Goal: Information Seeking & Learning: Learn about a topic

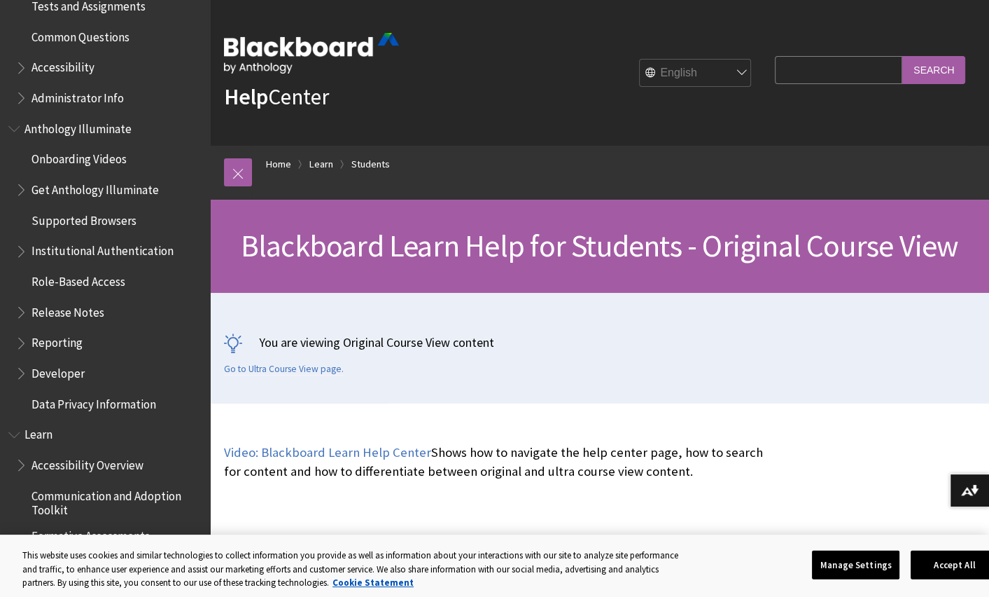
scroll to position [611, 0]
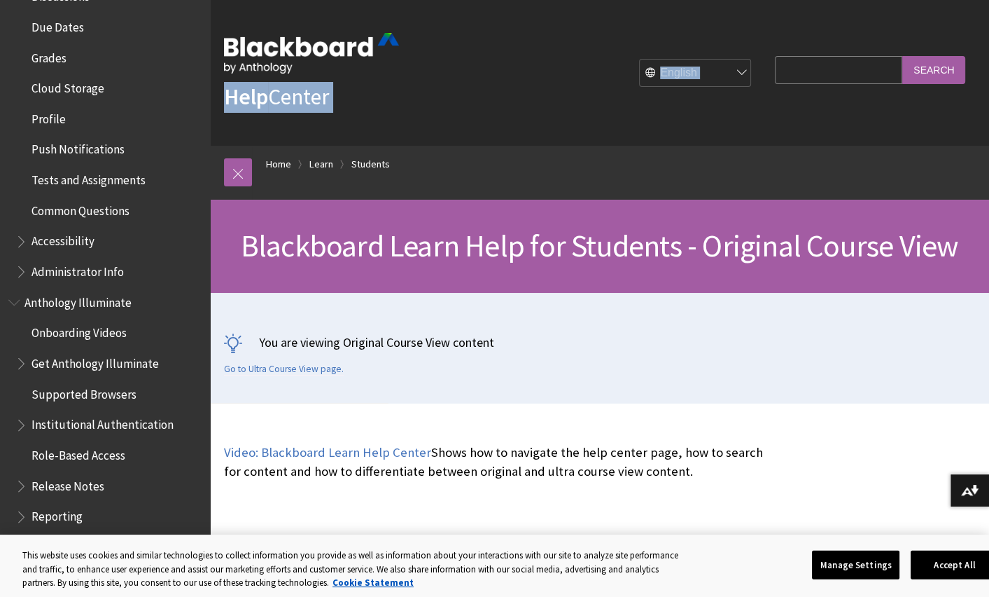
drag, startPoint x: 213, startPoint y: 181, endPoint x: 218, endPoint y: 137, distance: 45.1
click at [218, 137] on div "Help Center English عربية Català Cymraeg Deutsch Español Suomi Français עברית I…" at bounding box center [599, 201] width 779 height 403
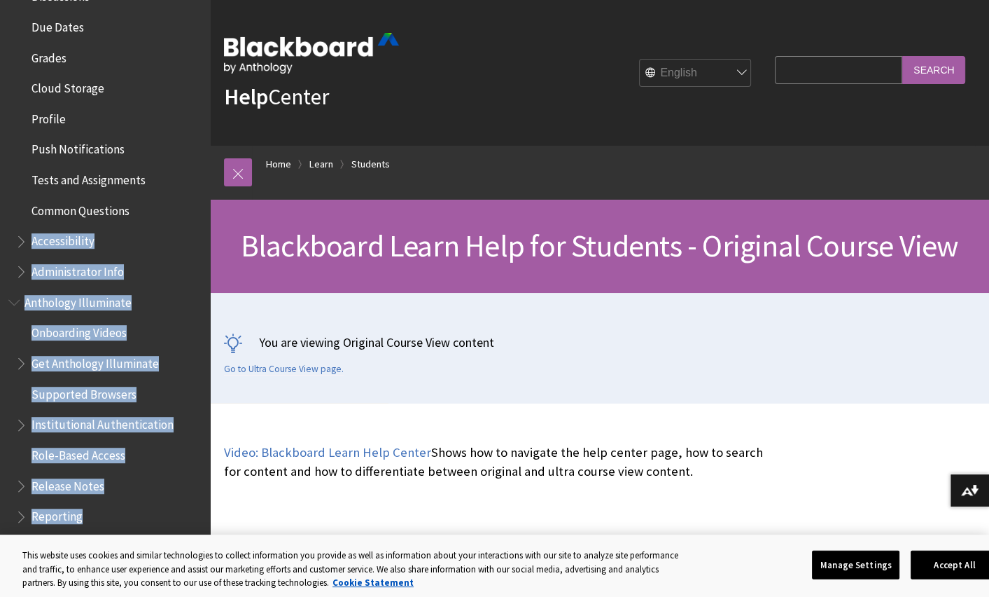
drag, startPoint x: 218, startPoint y: 137, endPoint x: 207, endPoint y: 195, distance: 59.8
click at [210, 195] on div "Help Center English عربية Català Cymraeg Deutsch Español Suomi Français עברית I…" at bounding box center [599, 201] width 779 height 403
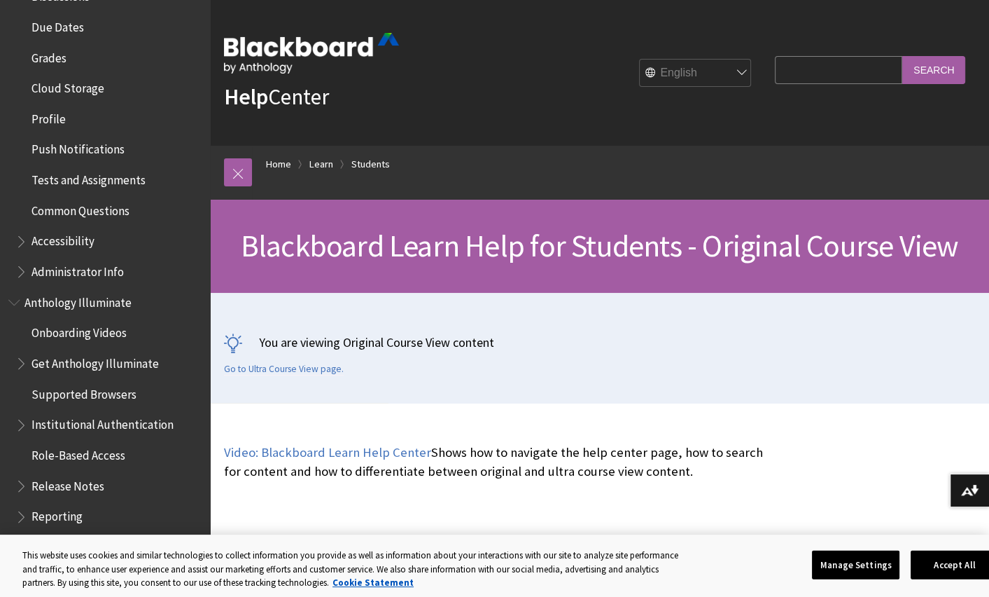
drag, startPoint x: 207, startPoint y: 195, endPoint x: 64, endPoint y: 132, distance: 156.1
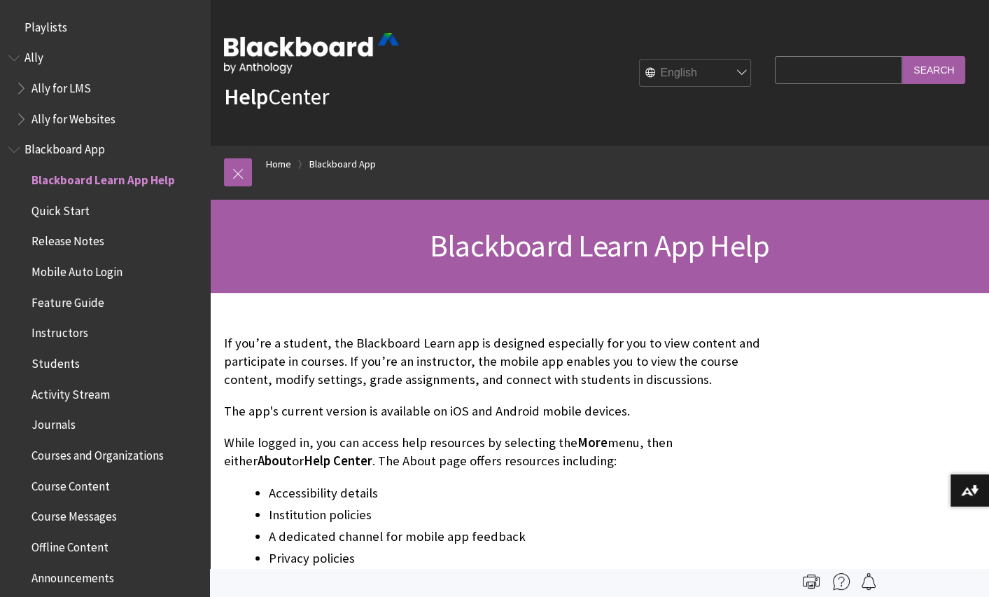
click at [148, 448] on span "Courses and Organizations" at bounding box center [98, 452] width 132 height 19
click at [153, 460] on span "Courses and Organizations" at bounding box center [105, 452] width 146 height 19
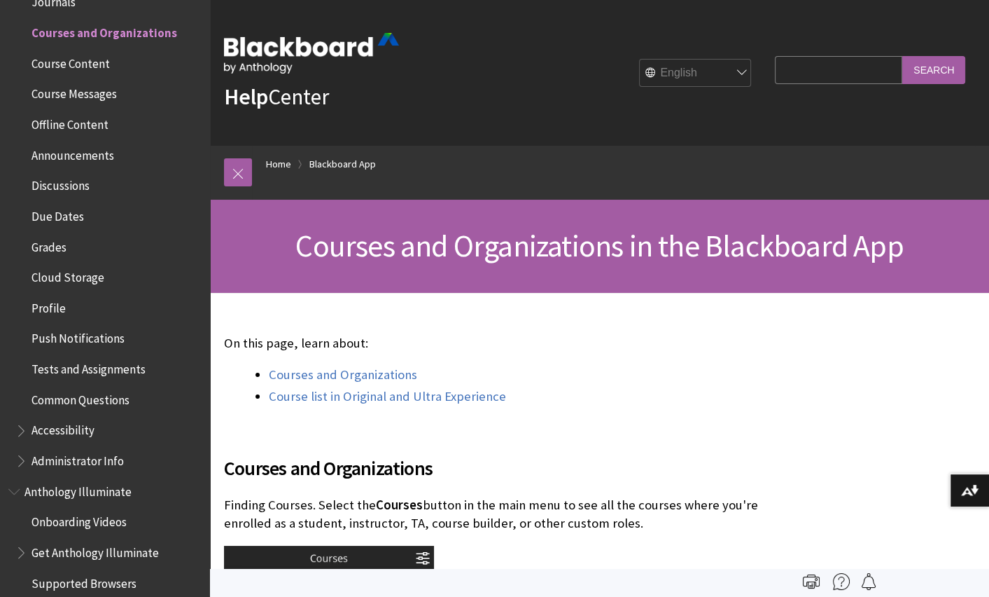
drag, startPoint x: 0, startPoint y: 0, endPoint x: 153, endPoint y: 460, distance: 484.7
click at [153, 460] on span "Administrator Info" at bounding box center [108, 461] width 186 height 24
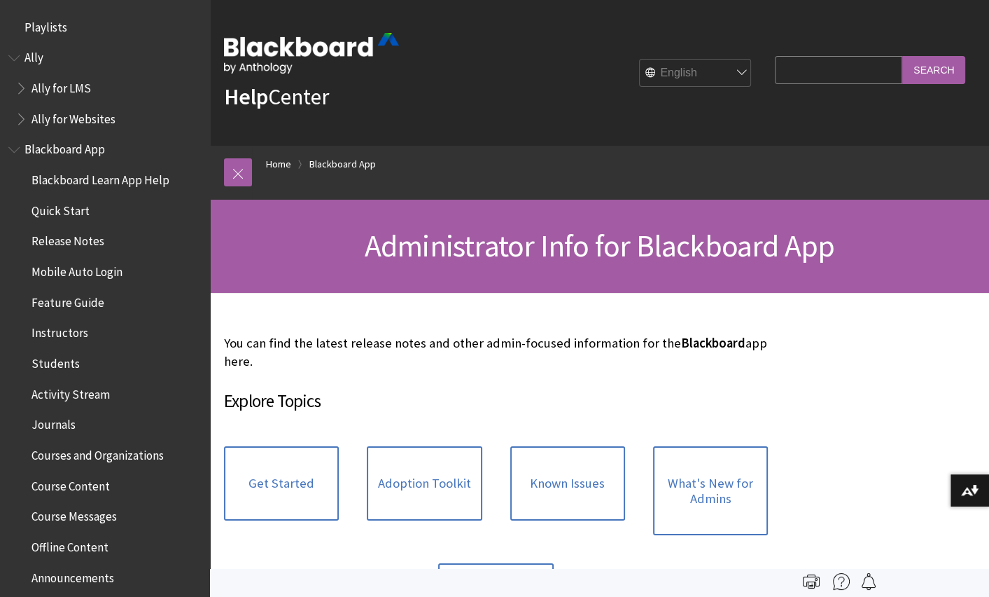
scroll to position [850, 0]
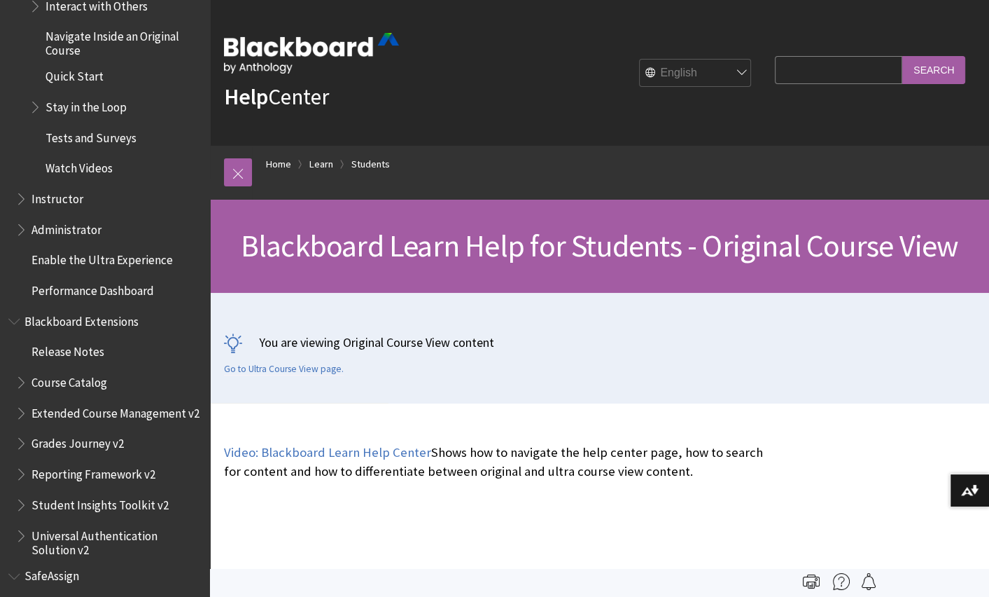
scroll to position [2095, 0]
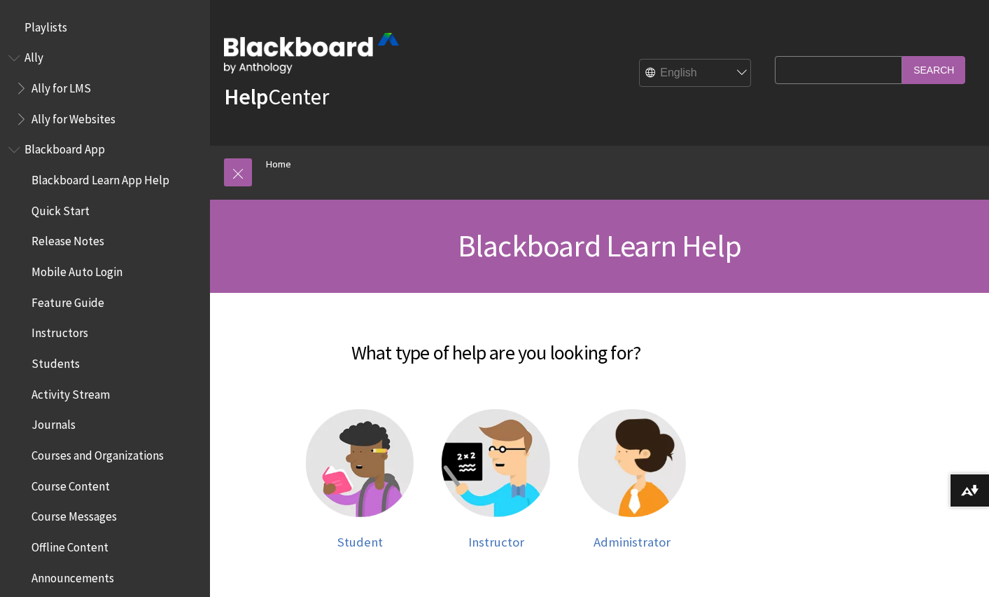
click at [210, 78] on div "Help Center English عربية Català Cymraeg Deutsch Español Suomi Français עברית I…" at bounding box center [599, 146] width 779 height 293
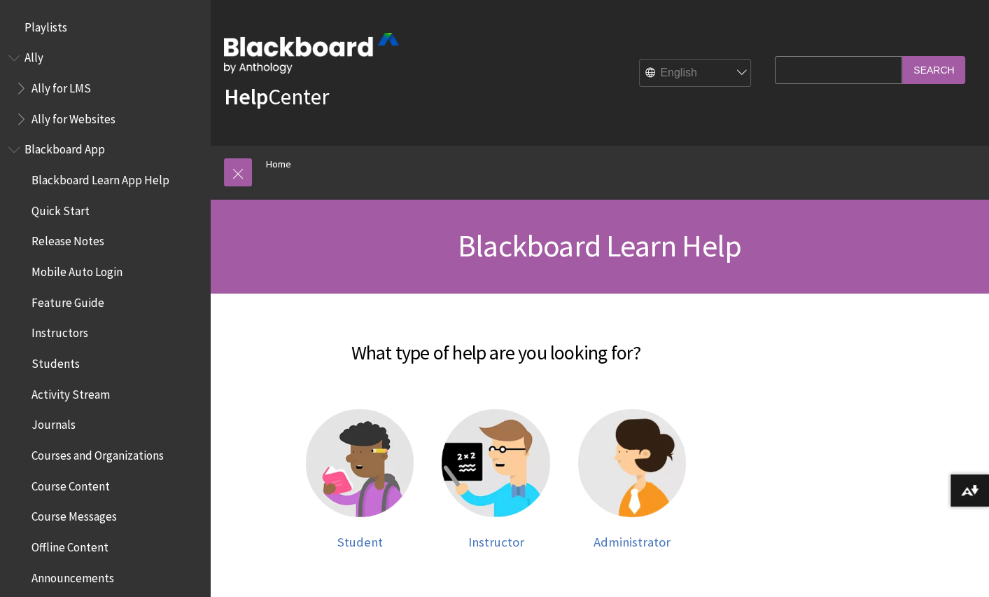
scroll to position [1187, 0]
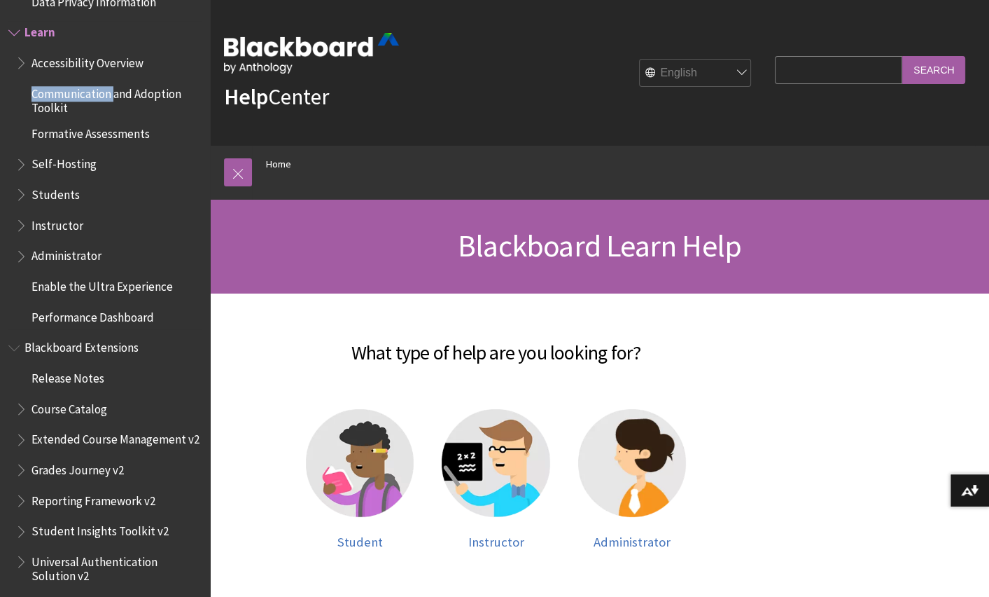
click at [123, 78] on ul "Accessibility Overview Communication and Adoption Toolkit Formative Assessments…" at bounding box center [104, 189] width 193 height 277
drag, startPoint x: 123, startPoint y: 78, endPoint x: 222, endPoint y: 253, distance: 201.0
click at [222, 253] on div "Blackboard Learn Help" at bounding box center [599, 246] width 779 height 93
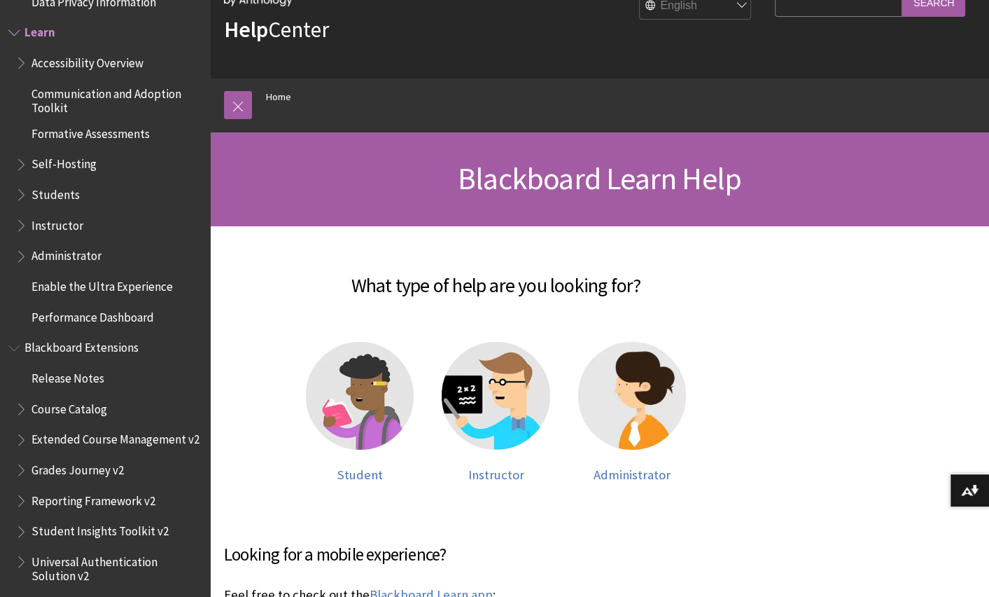
scroll to position [69, 0]
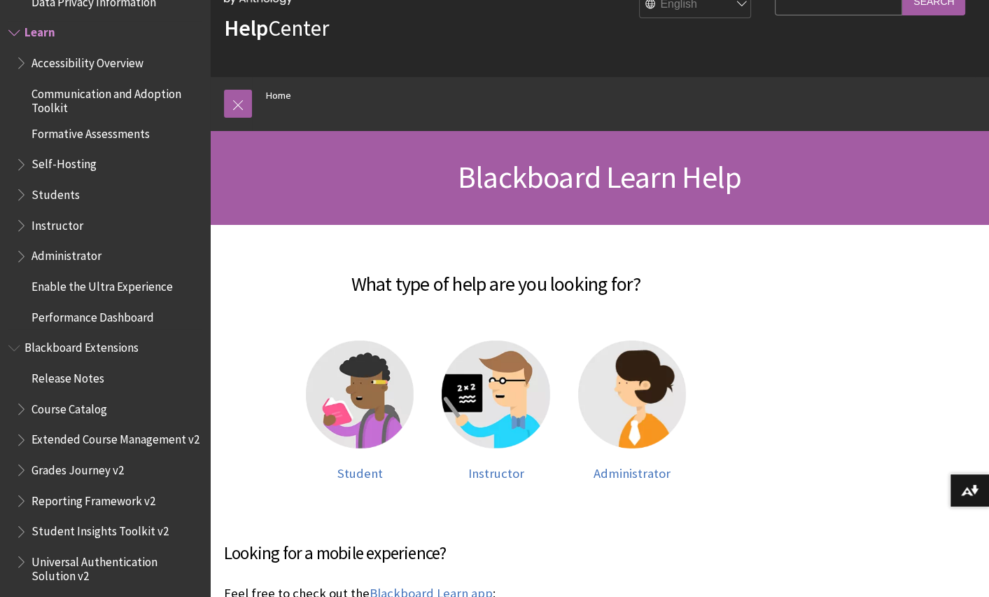
click at [118, 190] on span "Students" at bounding box center [108, 195] width 186 height 24
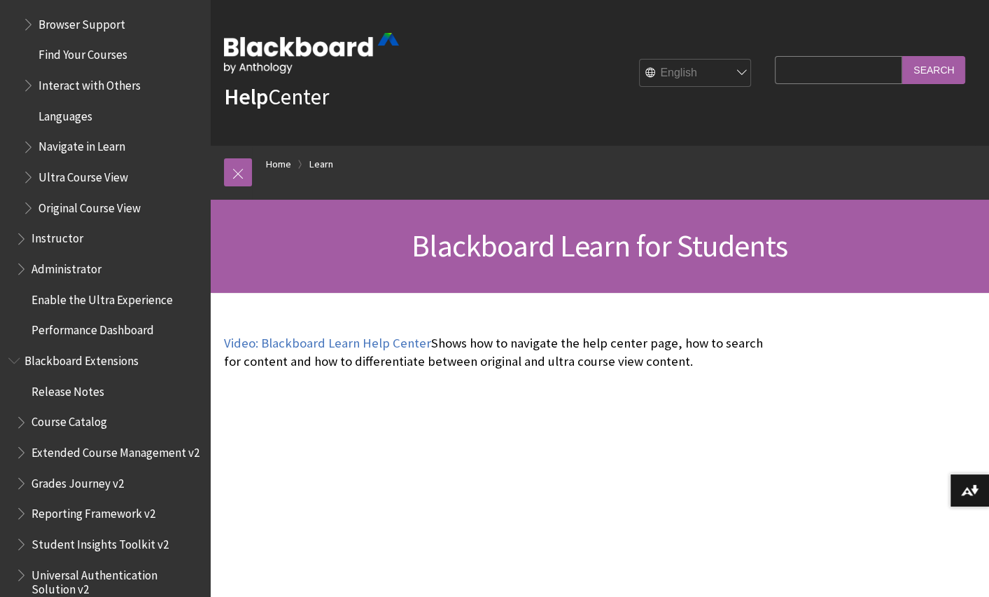
scroll to position [1480, 0]
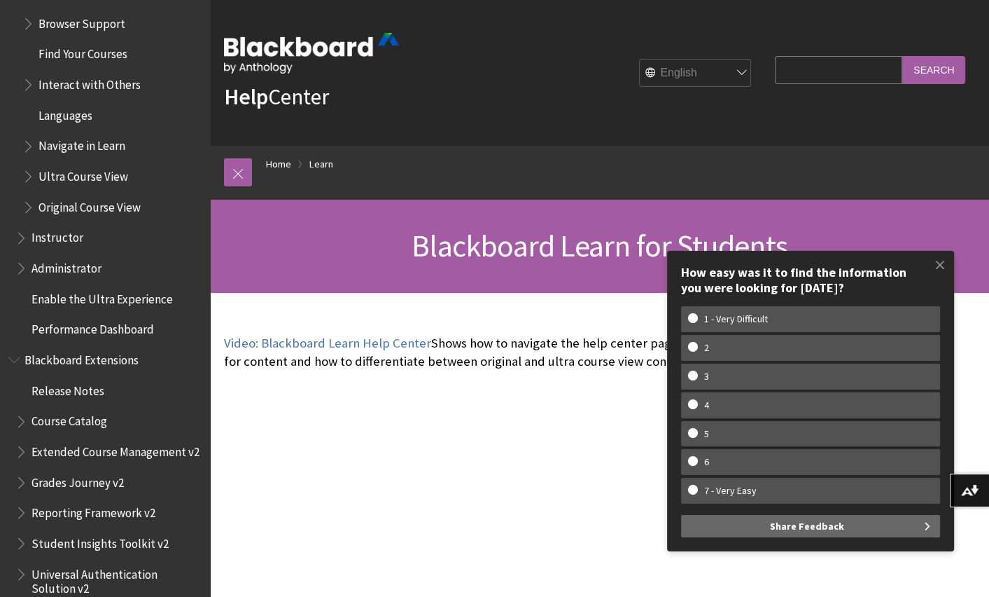
click at [232, 214] on div "Blackboard Learn for Students" at bounding box center [599, 246] width 779 height 93
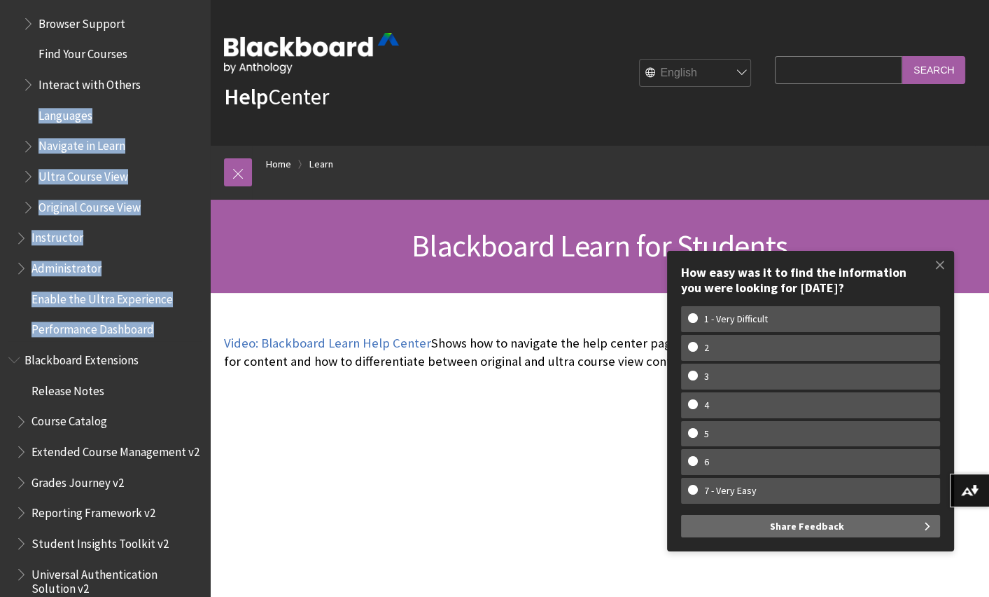
drag, startPoint x: 150, startPoint y: 341, endPoint x: 228, endPoint y: -57, distance: 405.3
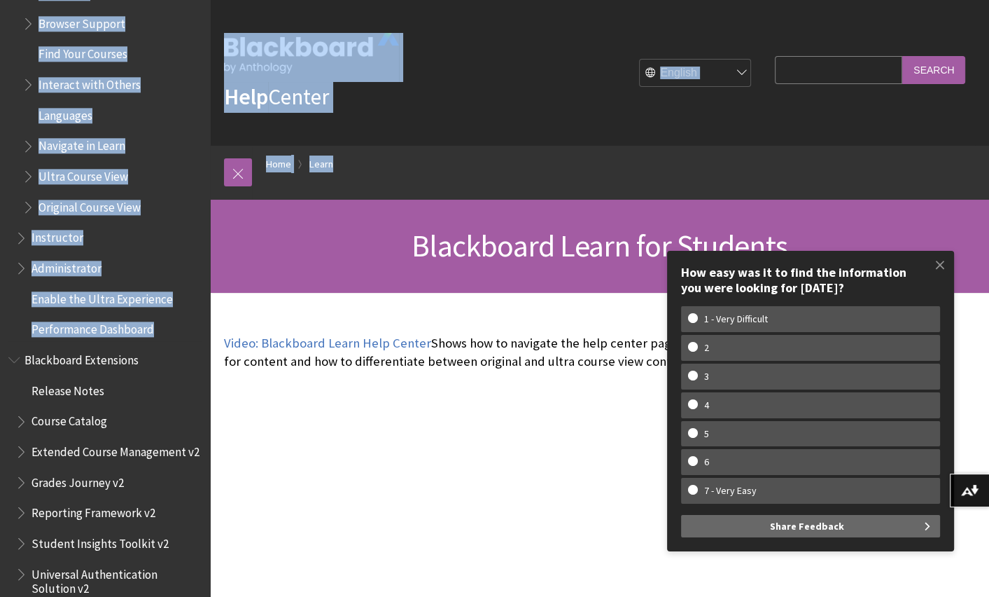
scroll to position [1267, 0]
